Goal: Information Seeking & Learning: Learn about a topic

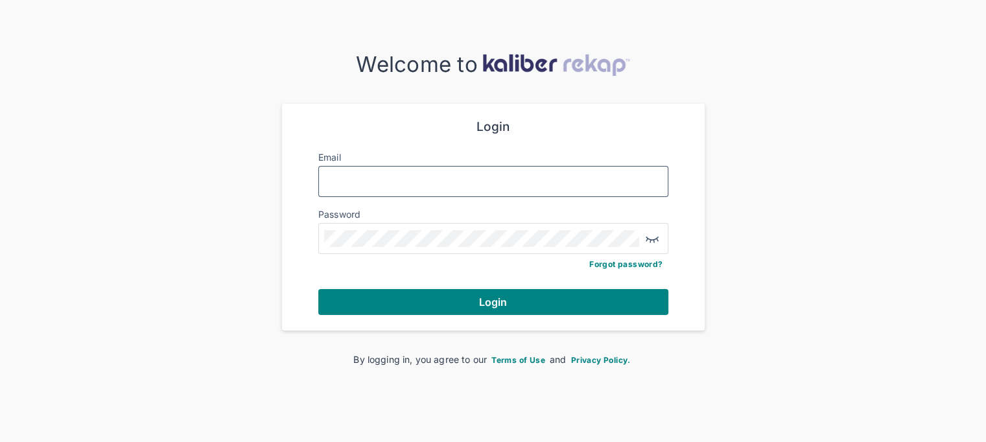
click at [367, 173] on input "Email" at bounding box center [493, 181] width 338 height 17
type input "**********"
click at [318, 289] on button "Login" at bounding box center [493, 302] width 350 height 26
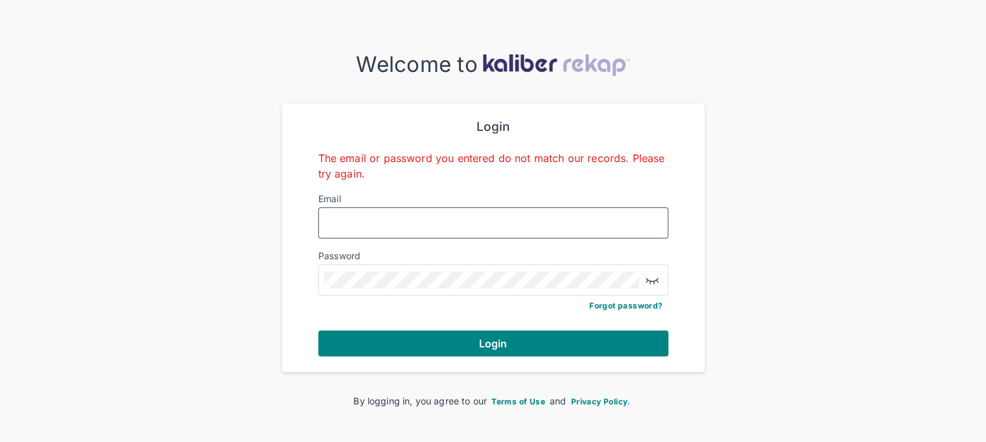
click at [372, 215] on input "Email" at bounding box center [493, 223] width 338 height 17
type input "**********"
click at [602, 304] on span "Forgot password?" at bounding box center [625, 306] width 73 height 10
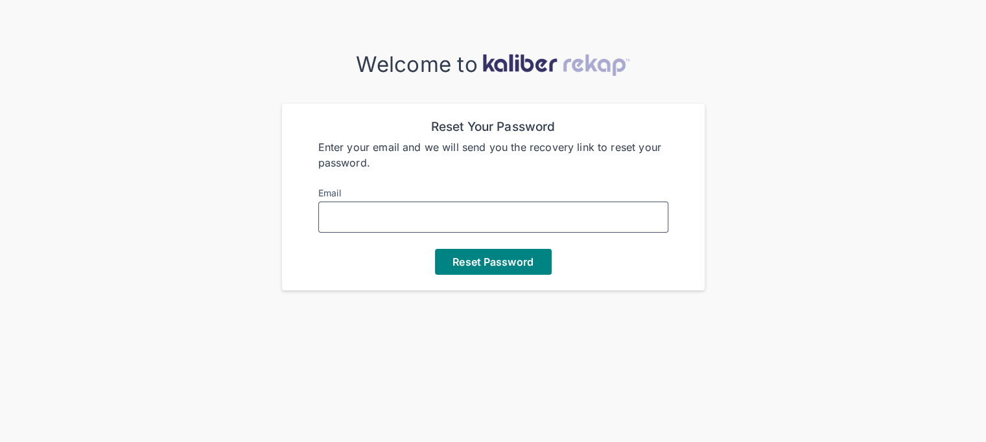
click at [484, 215] on input "Email" at bounding box center [493, 217] width 338 height 17
type input "**********"
click at [511, 261] on span "Reset Password" at bounding box center [492, 261] width 80 height 13
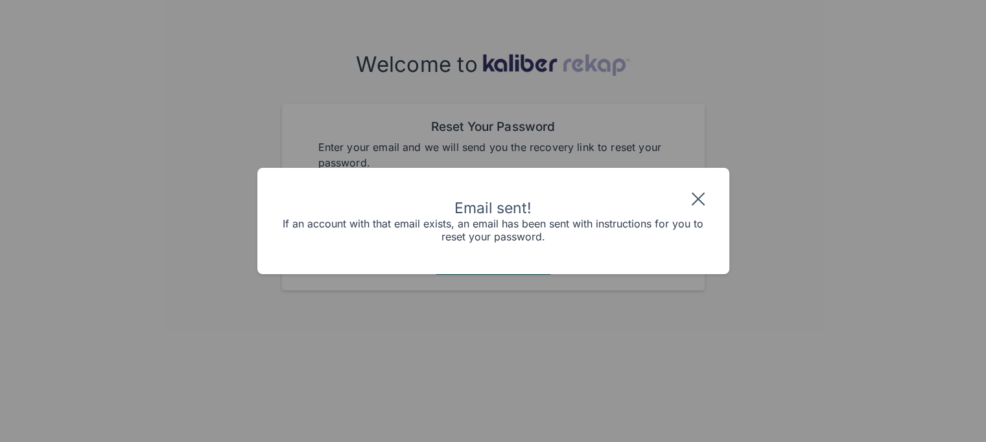
click at [627, 312] on div "Email sent! If an account with that email exists, an email has been sent with i…" at bounding box center [493, 221] width 986 height 442
click at [701, 200] on img at bounding box center [698, 199] width 21 height 21
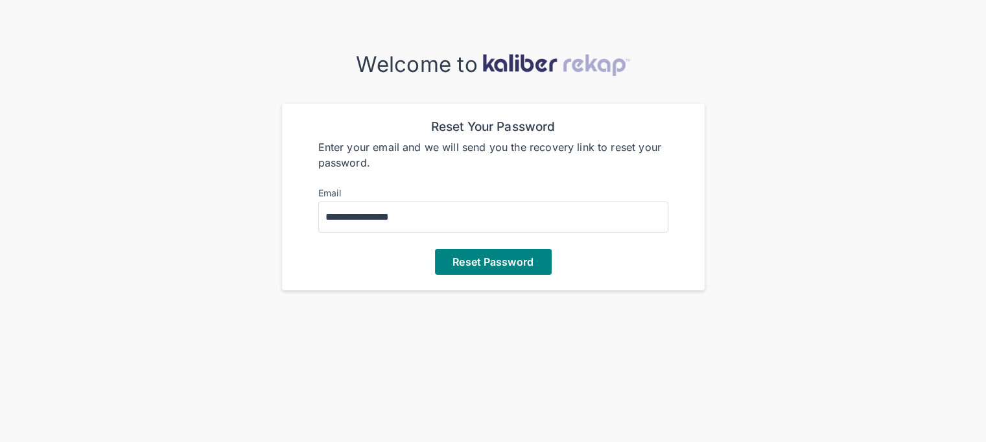
click at [515, 62] on img at bounding box center [556, 65] width 148 height 22
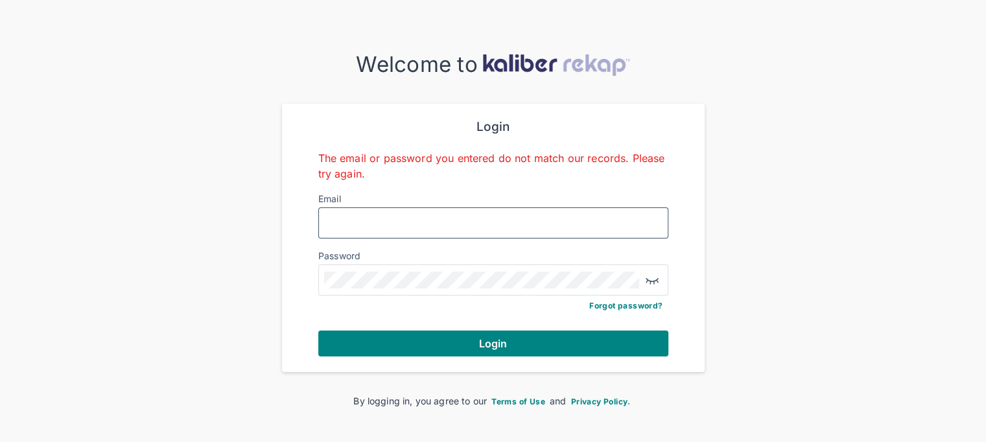
click at [453, 223] on input "Email" at bounding box center [493, 223] width 338 height 17
type input "**********"
click at [318, 331] on button "Login" at bounding box center [493, 344] width 350 height 26
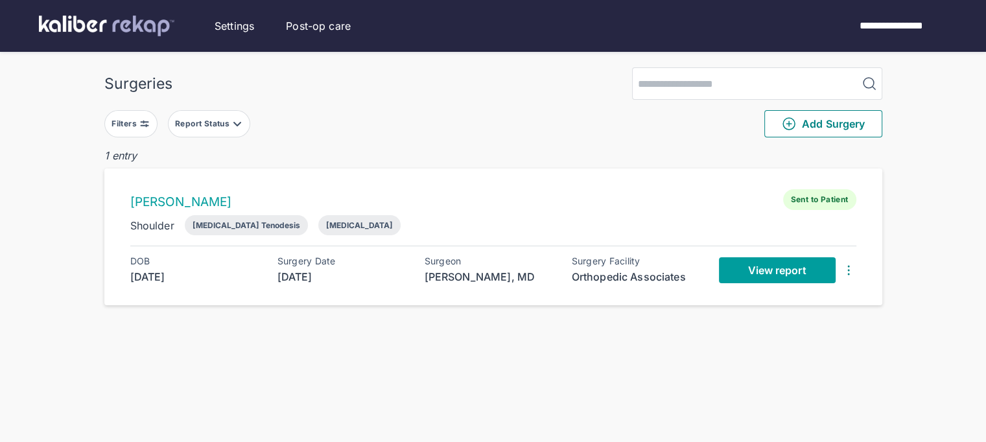
click at [772, 260] on link "View report" at bounding box center [777, 270] width 117 height 26
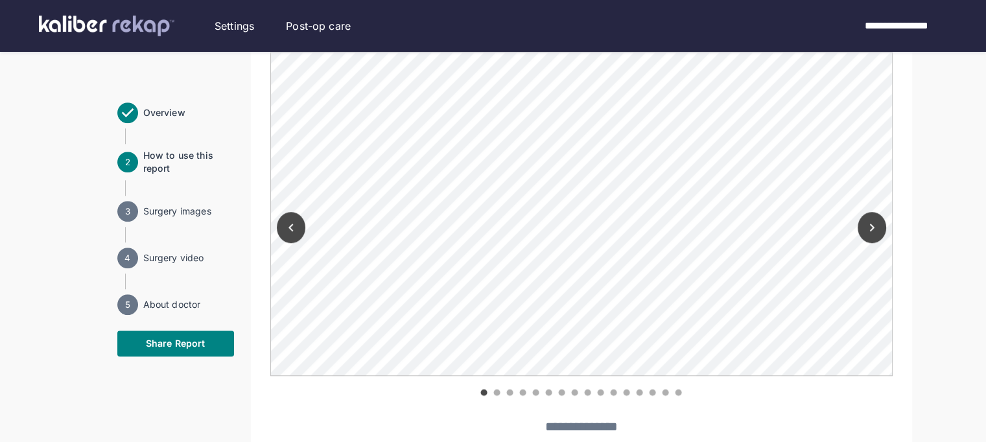
scroll to position [1159, 0]
click at [287, 226] on icon "Previous" at bounding box center [291, 225] width 16 height 16
click at [860, 235] on div at bounding box center [871, 222] width 41 height 346
click at [861, 233] on button "Next" at bounding box center [871, 224] width 29 height 31
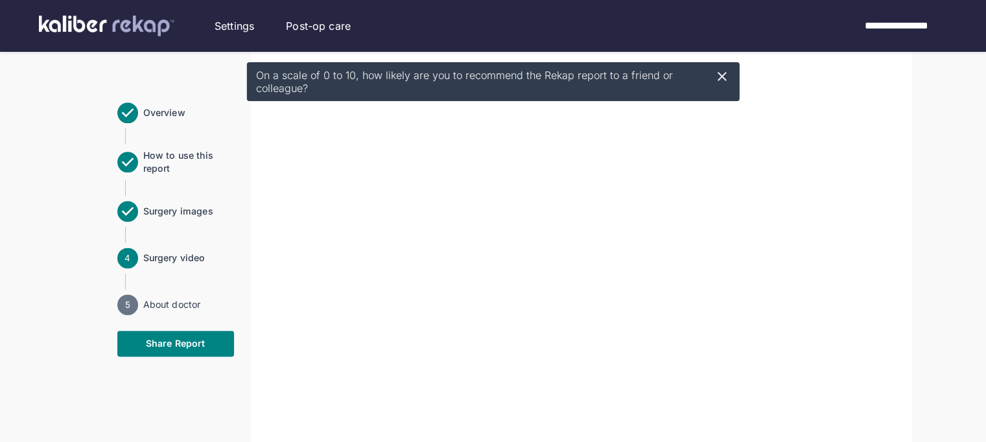
scroll to position [1637, 0]
click at [715, 78] on icon at bounding box center [722, 77] width 16 height 16
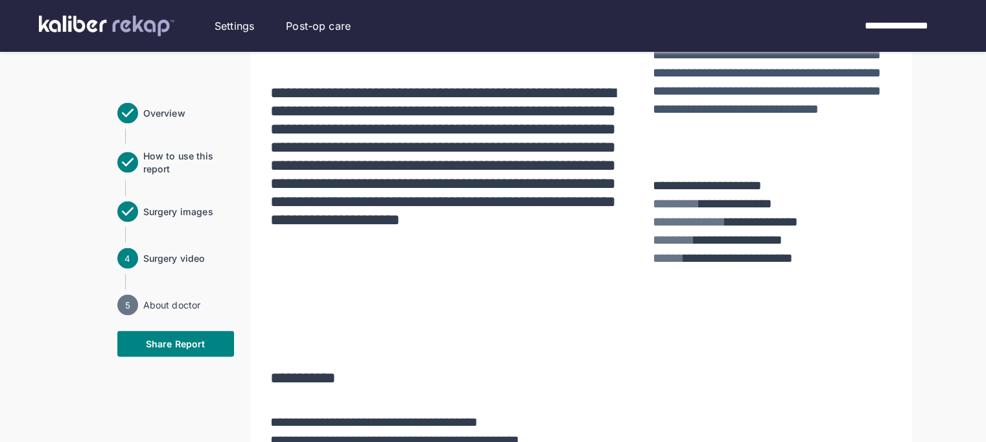
scroll to position [2450, 0]
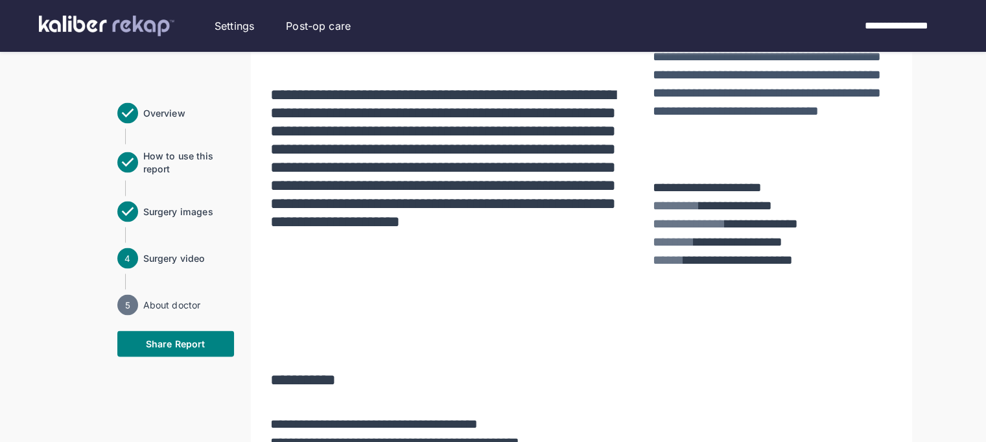
click at [127, 259] on text "4" at bounding box center [127, 258] width 6 height 10
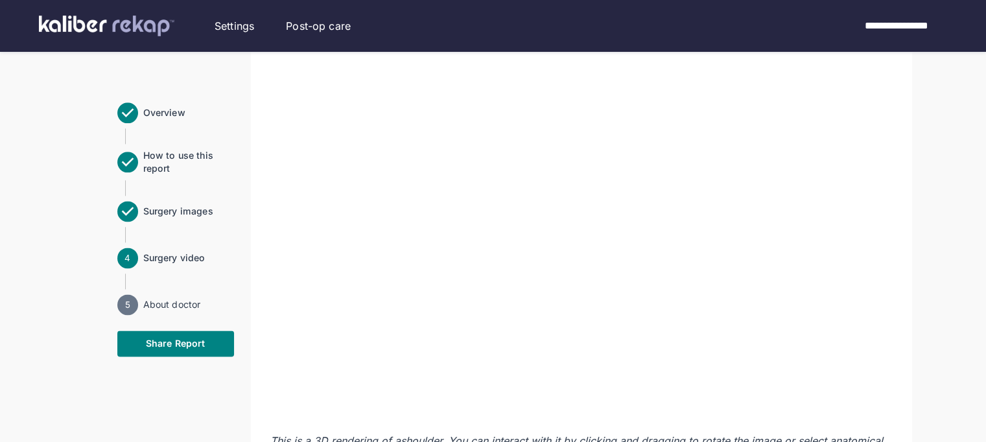
scroll to position [1679, 0]
click at [405, 419] on iframe at bounding box center [581, 188] width 622 height 467
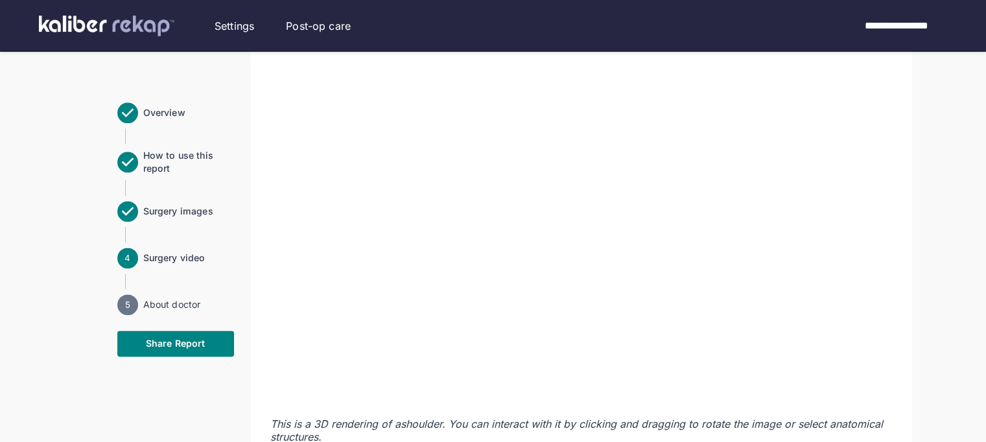
scroll to position [1693, 0]
click at [417, 406] on div "This is a 3D rendering of a shoulder . You can interact with it by clicking and…" at bounding box center [581, 191] width 622 height 503
click at [431, 406] on div "This is a 3D rendering of a shoulder . You can interact with it by clicking and…" at bounding box center [581, 191] width 622 height 503
click at [420, 407] on div "This is a 3D rendering of a shoulder . You can interact with it by clicking and…" at bounding box center [581, 191] width 622 height 503
click at [415, 406] on div "This is a 3D rendering of a shoulder . You can interact with it by clicking and…" at bounding box center [581, 191] width 622 height 503
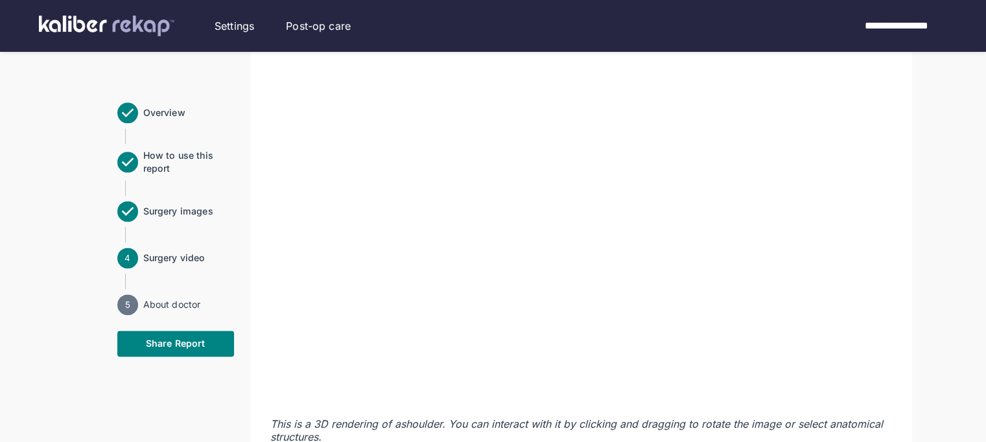
click at [417, 406] on div "This is a 3D rendering of a shoulder . You can interact with it by clicking and…" at bounding box center [581, 191] width 622 height 503
click at [409, 407] on div "This is a 3D rendering of a shoulder . You can interact with it by clicking and…" at bounding box center [581, 191] width 622 height 503
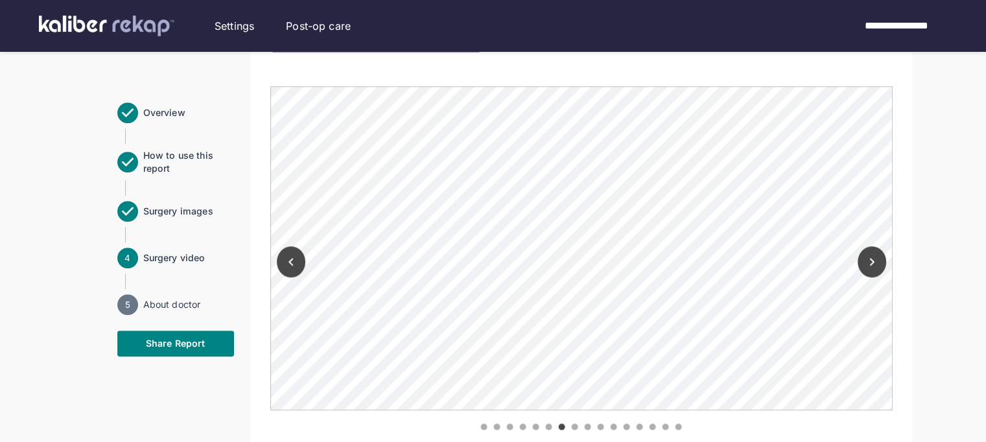
scroll to position [1125, 0]
click at [870, 256] on icon "Next" at bounding box center [872, 259] width 16 height 16
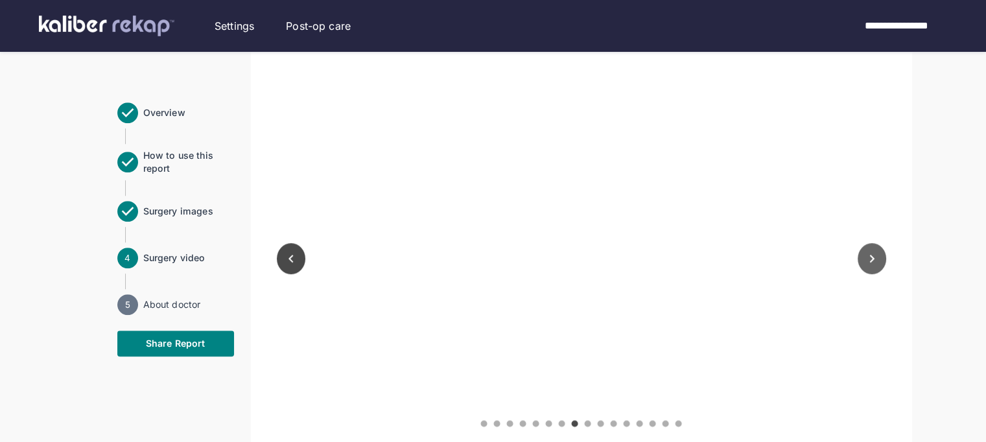
click at [858, 257] on button "Next" at bounding box center [871, 258] width 29 height 31
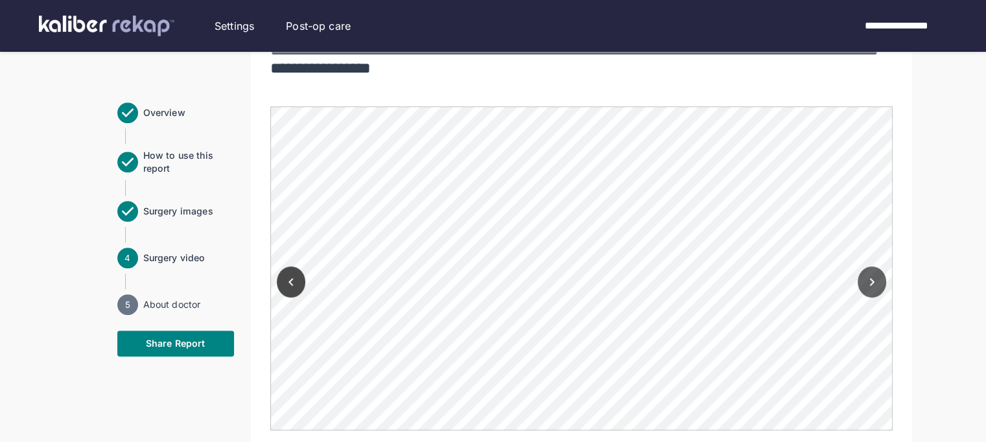
scroll to position [1120, 0]
click at [861, 292] on button "Next" at bounding box center [871, 281] width 29 height 31
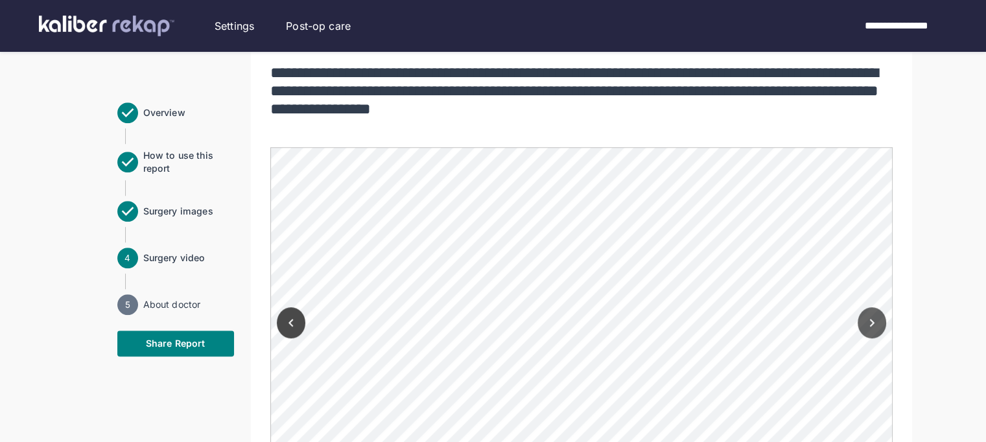
scroll to position [1080, 0]
click at [866, 327] on icon "Next" at bounding box center [872, 322] width 16 height 16
click at [867, 331] on button "Next" at bounding box center [871, 322] width 29 height 31
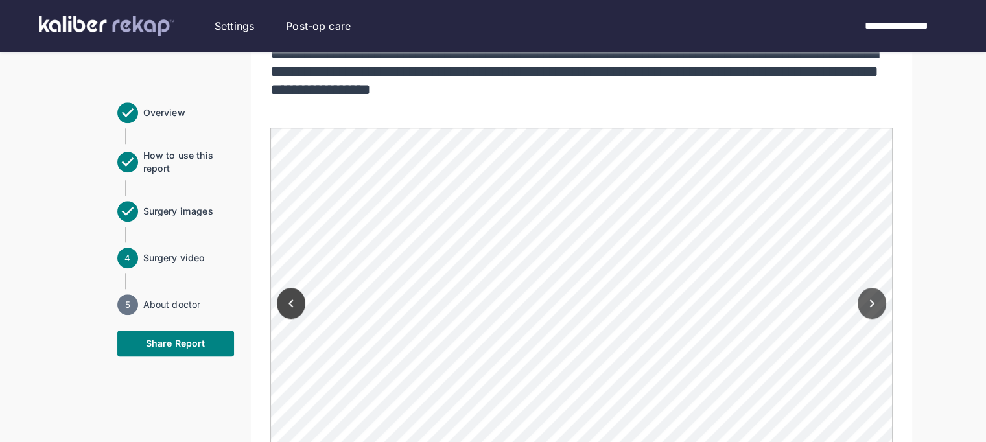
scroll to position [1097, 0]
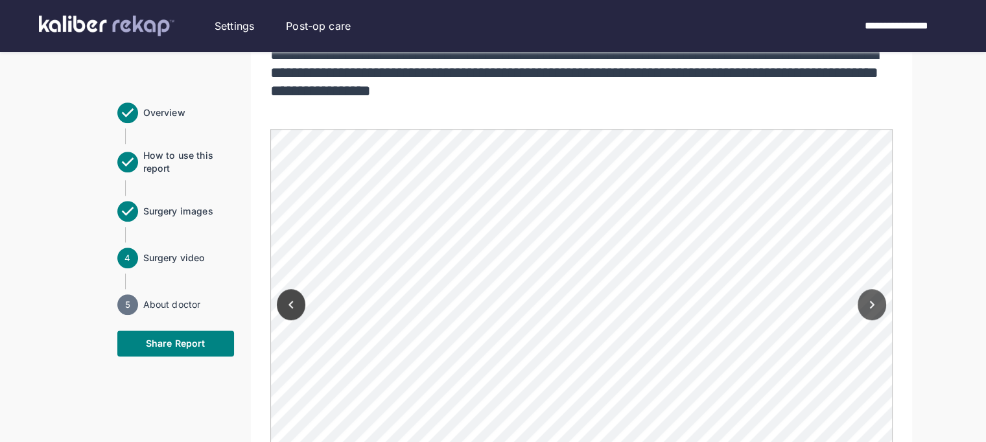
click at [866, 312] on button "Next" at bounding box center [871, 304] width 29 height 31
click at [870, 311] on button "Next" at bounding box center [871, 304] width 29 height 31
click at [861, 316] on div at bounding box center [871, 302] width 41 height 346
click at [866, 306] on icon "Next" at bounding box center [872, 305] width 16 height 16
click at [870, 307] on icon "Next" at bounding box center [872, 305] width 16 height 16
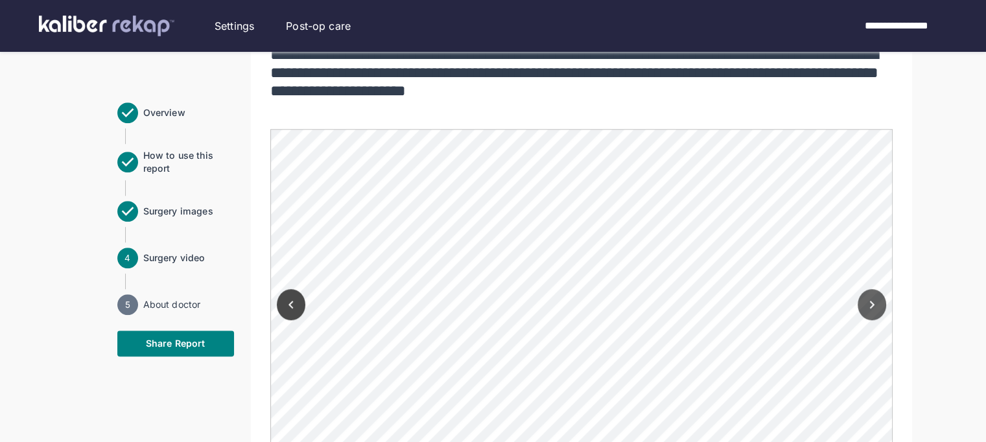
click at [869, 307] on icon "Next" at bounding box center [872, 305] width 16 height 16
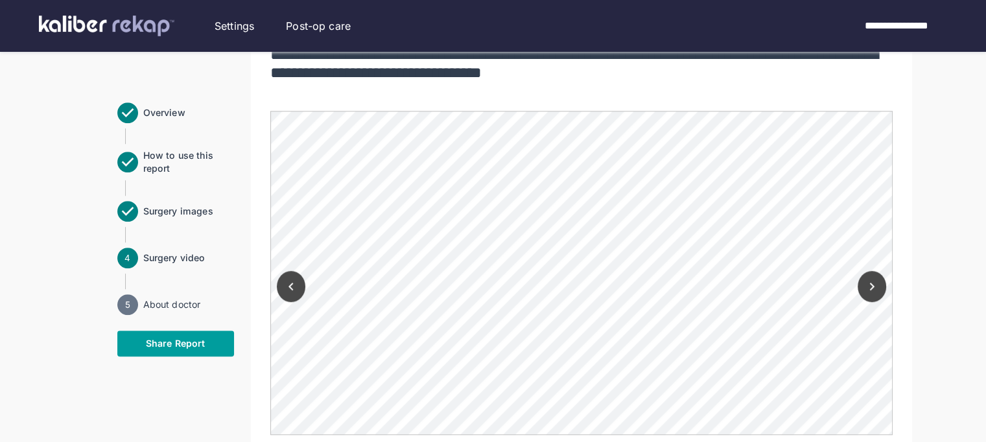
click at [153, 350] on button "Share Report" at bounding box center [175, 344] width 117 height 26
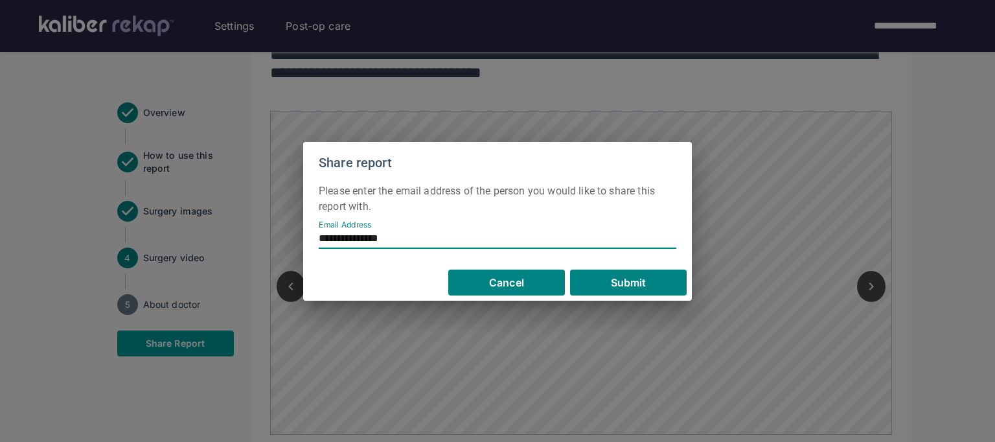
type input "**********"
click at [621, 276] on span "Submit" at bounding box center [629, 282] width 36 height 13
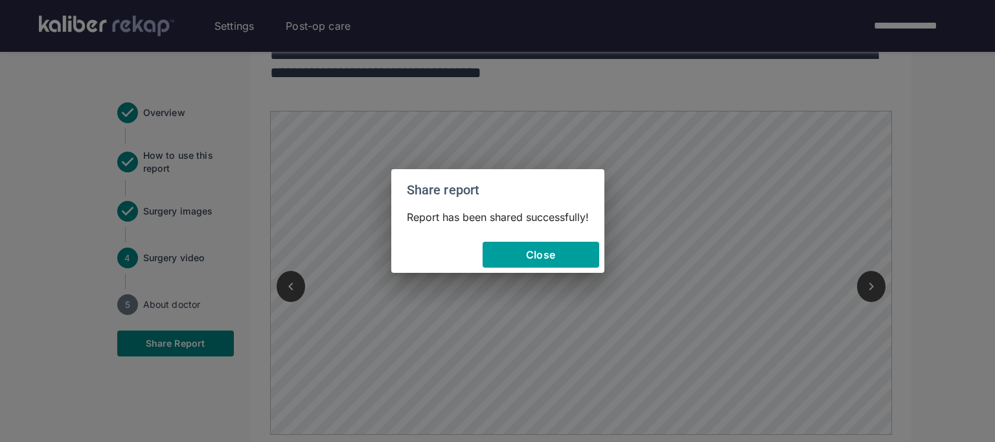
click at [502, 261] on button "Close" at bounding box center [541, 255] width 117 height 26
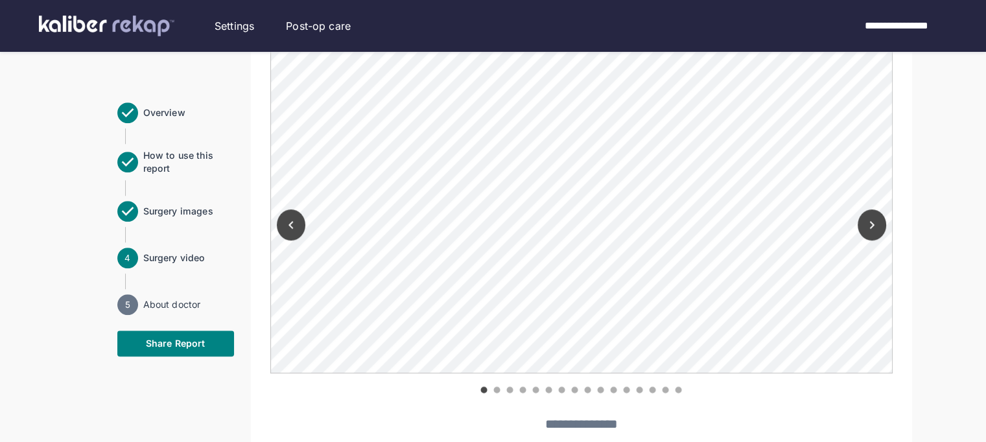
scroll to position [1156, 0]
click at [868, 236] on button "Next" at bounding box center [871, 228] width 29 height 31
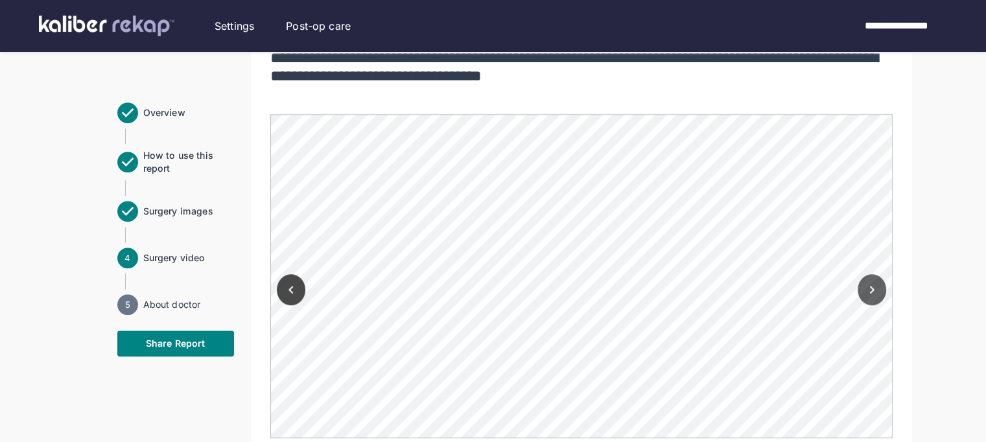
scroll to position [1100, 0]
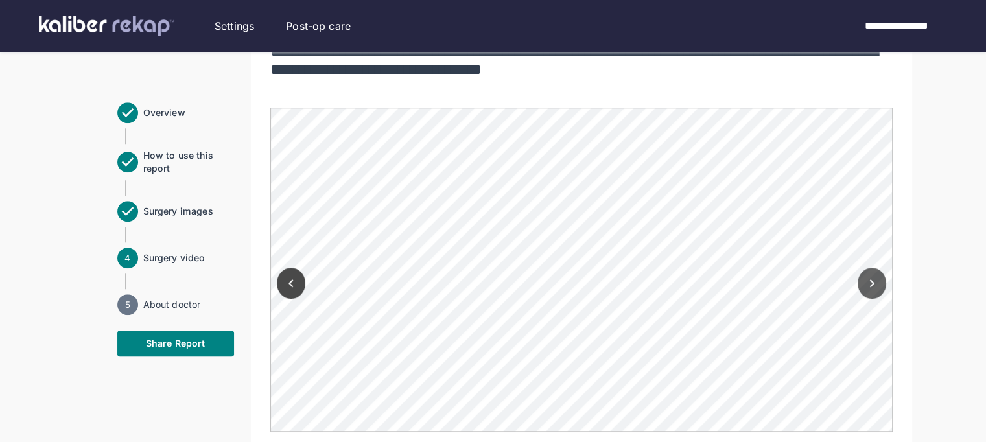
click at [858, 288] on button "Next" at bounding box center [871, 283] width 29 height 31
click at [857, 285] on button "Next" at bounding box center [871, 283] width 29 height 31
click at [874, 278] on icon "Next" at bounding box center [872, 283] width 16 height 16
click at [285, 283] on icon "Previous" at bounding box center [291, 283] width 16 height 16
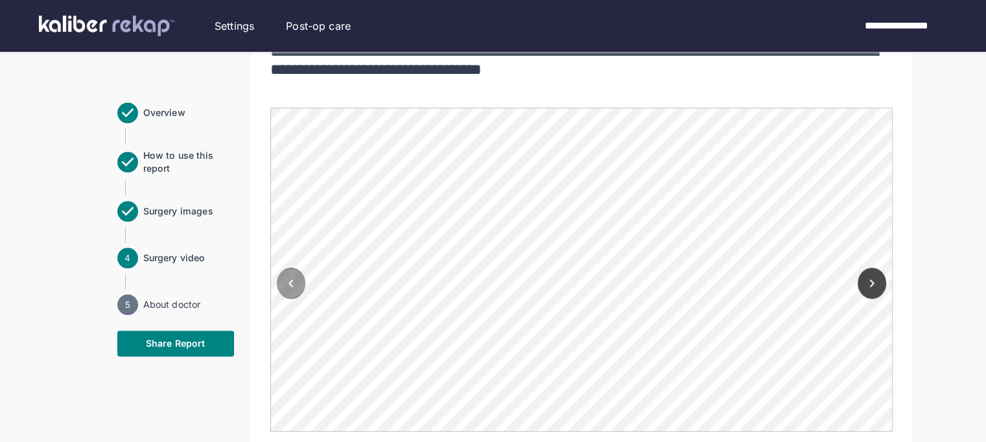
click at [285, 283] on icon "Previous" at bounding box center [291, 283] width 16 height 16
click at [870, 285] on icon "Next" at bounding box center [871, 283] width 5 height 8
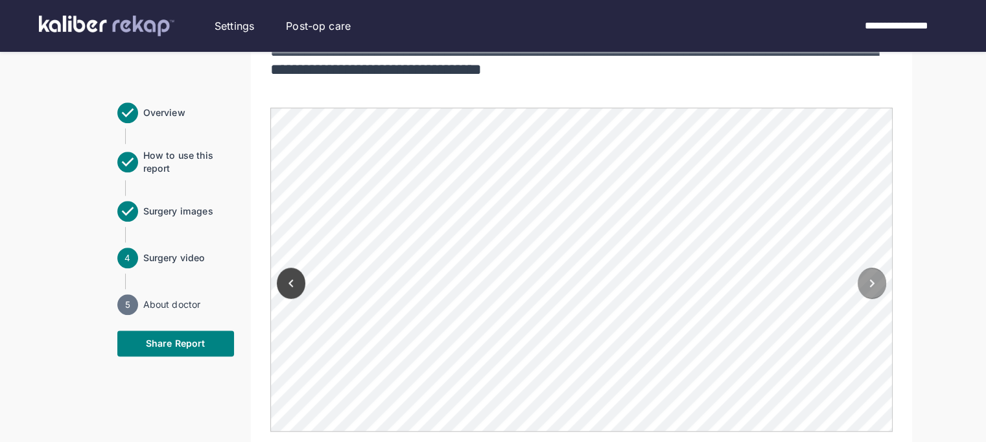
click at [870, 285] on icon "Next" at bounding box center [871, 283] width 5 height 8
click at [864, 278] on icon "Next" at bounding box center [872, 283] width 16 height 16
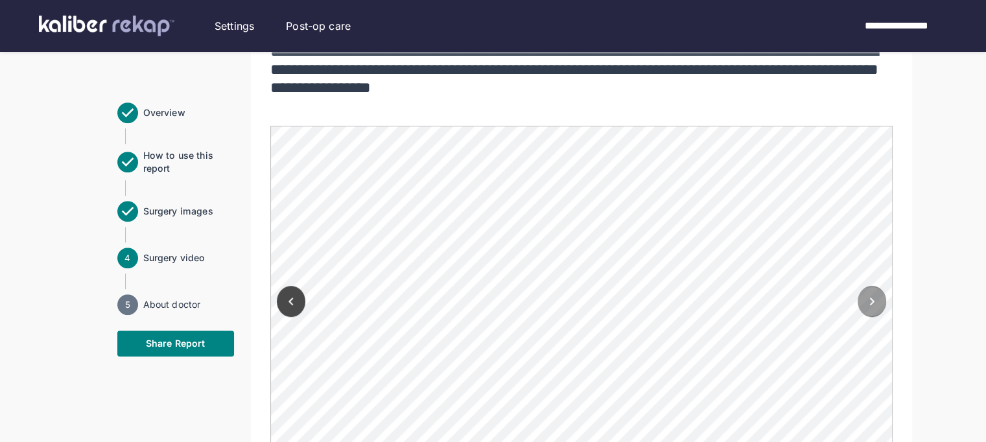
click at [866, 296] on icon "Next" at bounding box center [872, 302] width 16 height 16
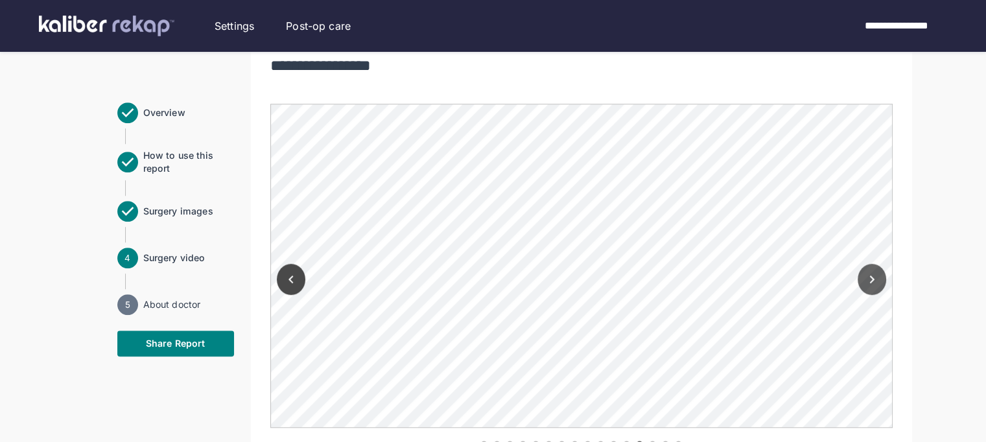
scroll to position [1112, 0]
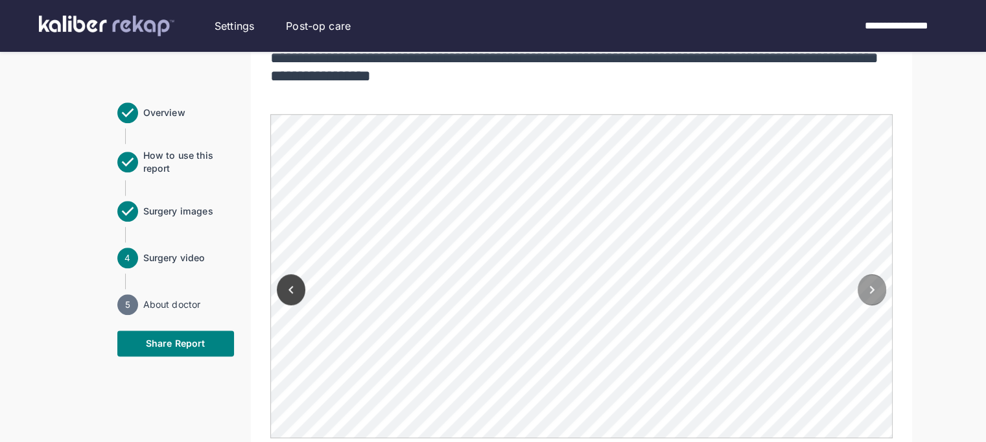
click at [862, 281] on button "Next" at bounding box center [871, 289] width 29 height 31
click at [169, 255] on span "Surgery video" at bounding box center [188, 257] width 91 height 13
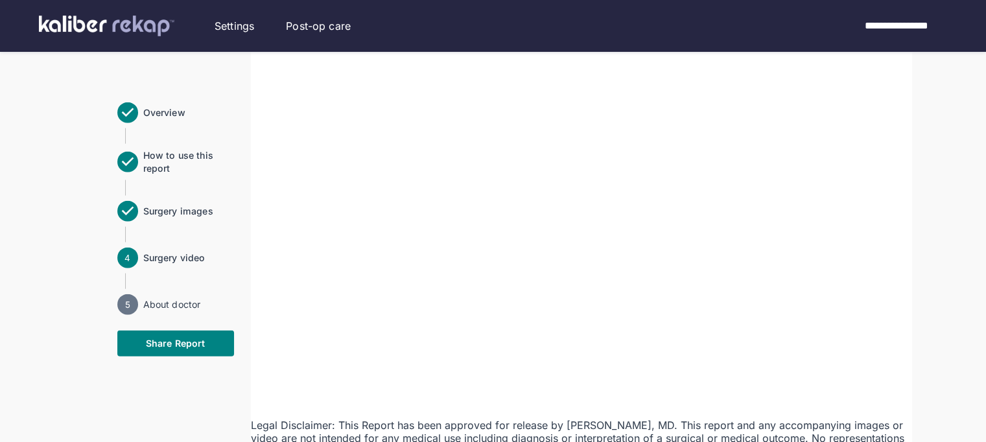
scroll to position [3039, 0]
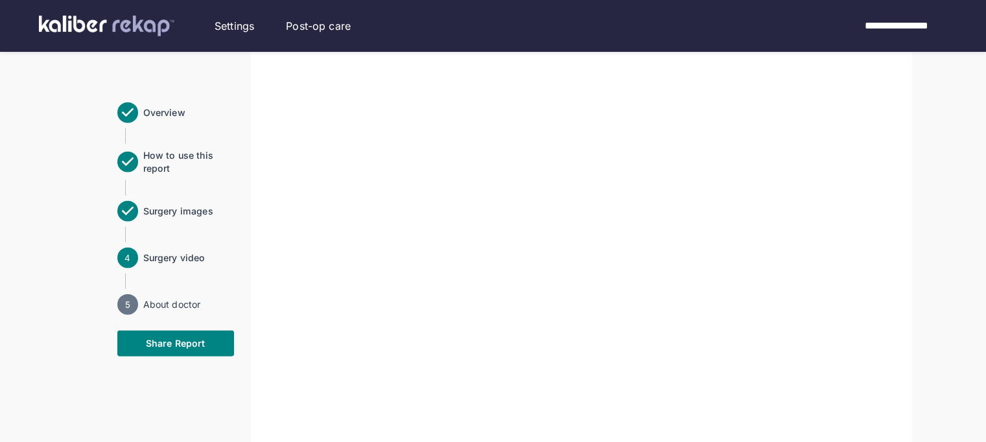
click at [157, 111] on span "Overview" at bounding box center [188, 112] width 91 height 13
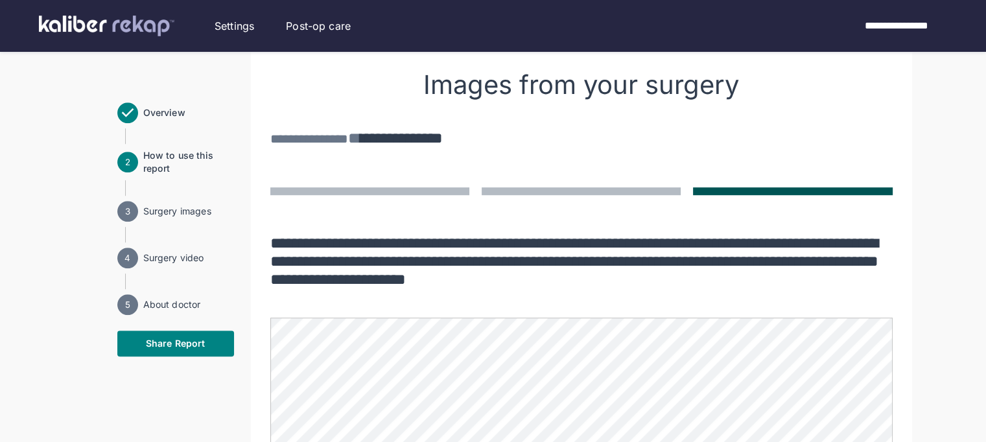
scroll to position [908, 0]
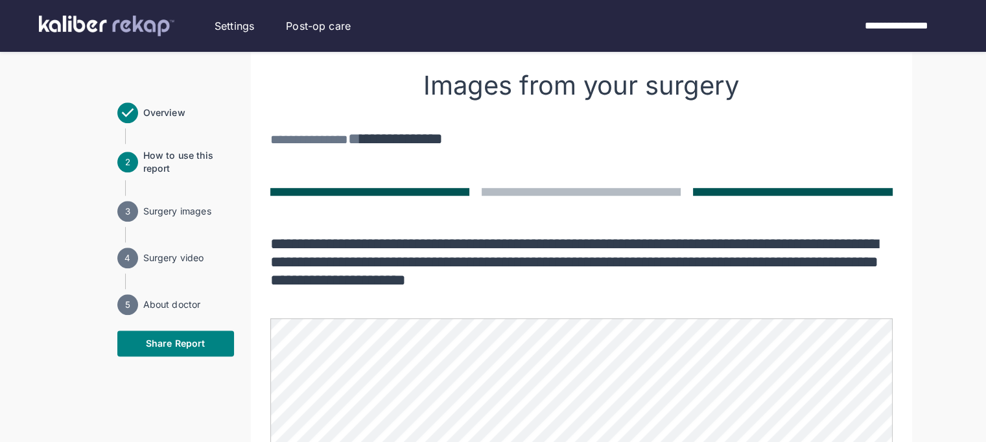
click at [286, 188] on button at bounding box center [369, 192] width 199 height 8
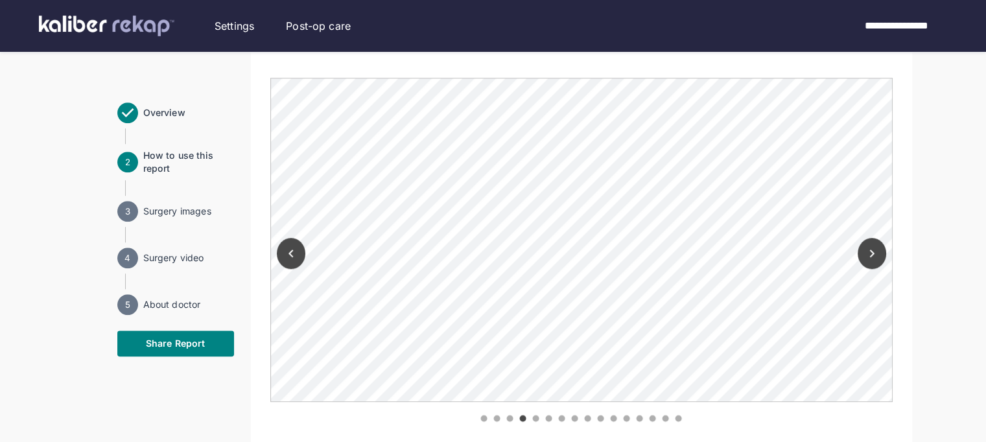
scroll to position [1128, 0]
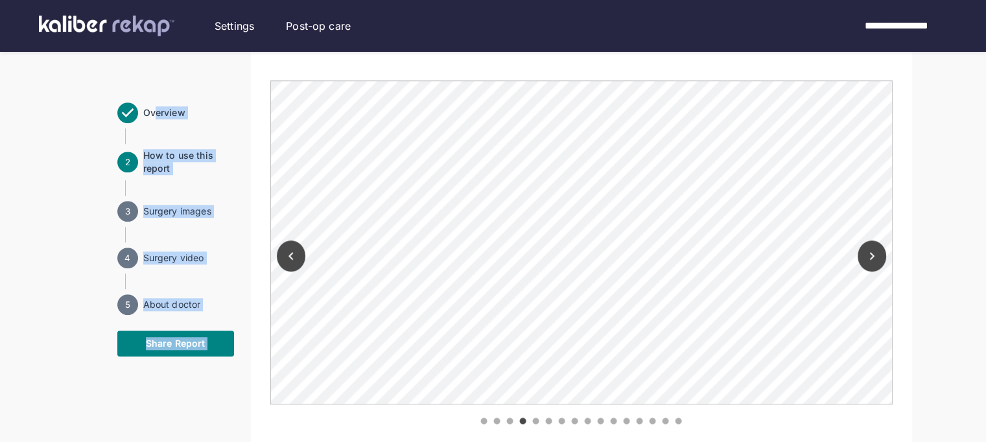
drag, startPoint x: 286, startPoint y: 187, endPoint x: 692, endPoint y: -87, distance: 489.6
